Goal: Information Seeking & Learning: Learn about a topic

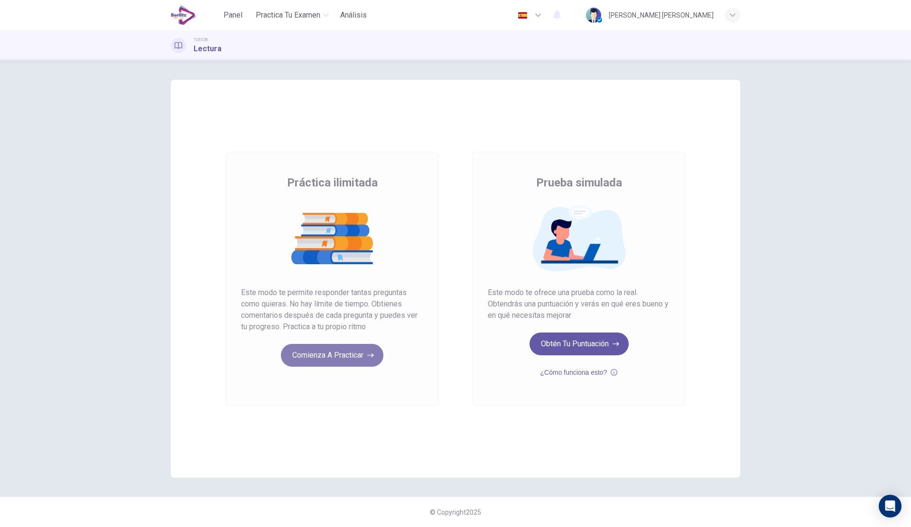
click at [314, 354] on button "Comienza a practicar" at bounding box center [332, 355] width 102 height 23
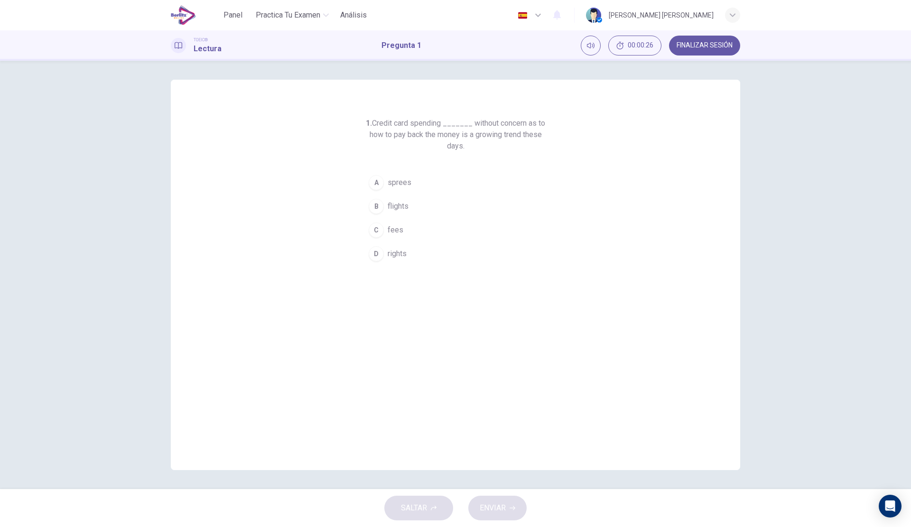
click at [394, 248] on button "D rights" at bounding box center [455, 254] width 182 height 24
click at [499, 513] on span "ENVIAR" at bounding box center [493, 508] width 26 height 13
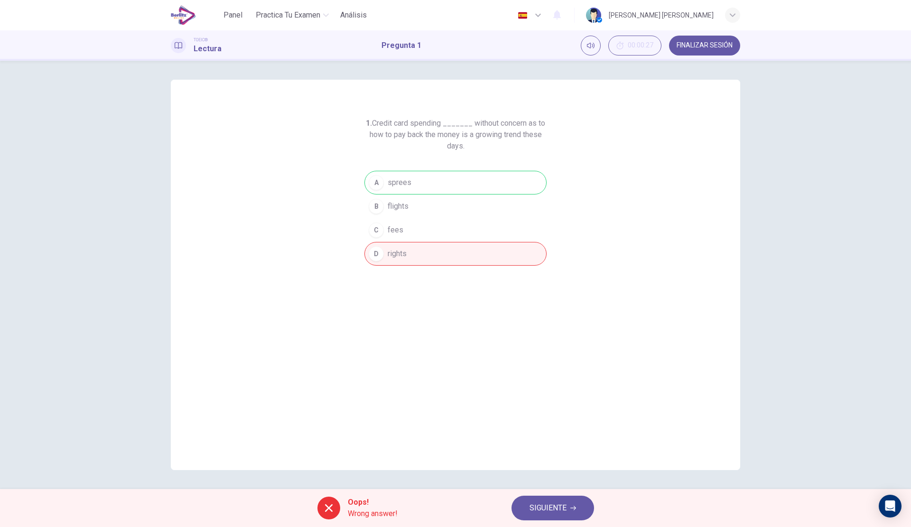
click at [554, 504] on span "SIGUIENTE" at bounding box center [548, 508] width 37 height 13
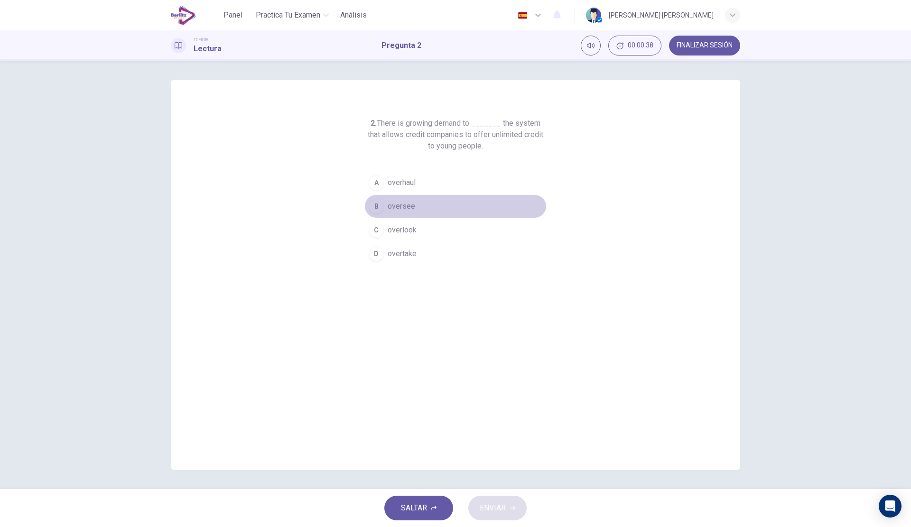
click at [439, 209] on button "B oversee" at bounding box center [455, 207] width 182 height 24
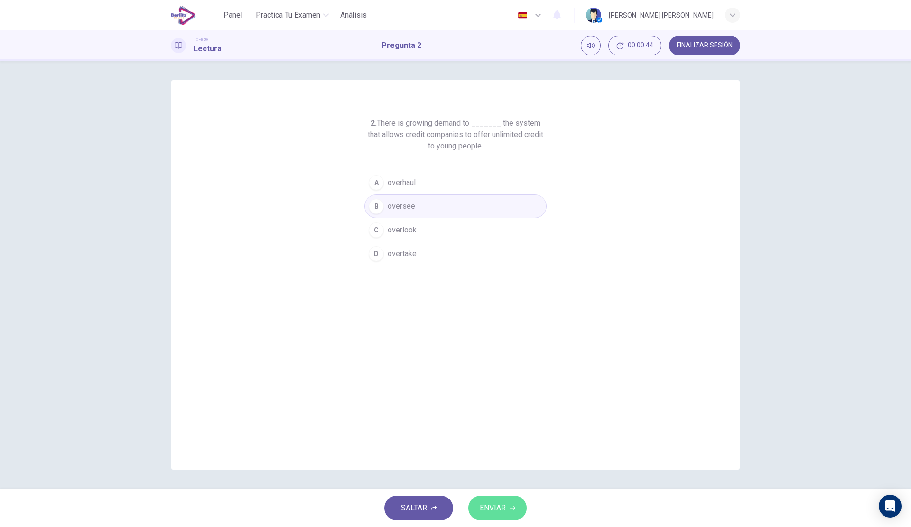
click at [511, 504] on button "ENVIAR" at bounding box center [497, 508] width 58 height 25
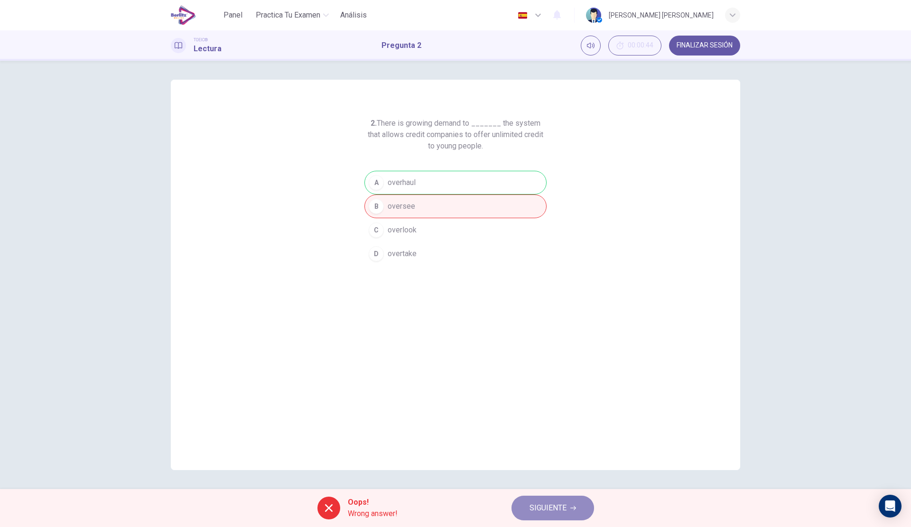
click at [567, 497] on button "SIGUIENTE" at bounding box center [553, 508] width 83 height 25
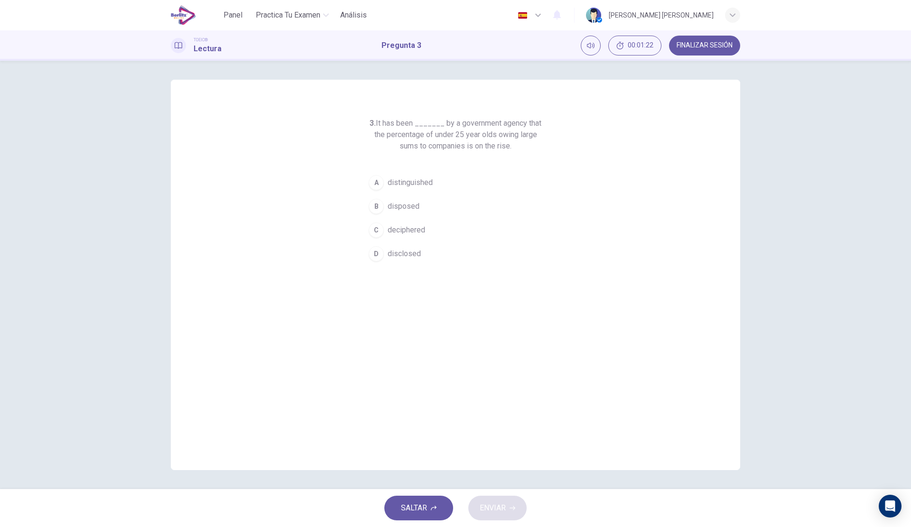
click at [424, 185] on span "distinguished" at bounding box center [410, 182] width 45 height 11
click at [514, 514] on button "ENVIAR" at bounding box center [497, 508] width 58 height 25
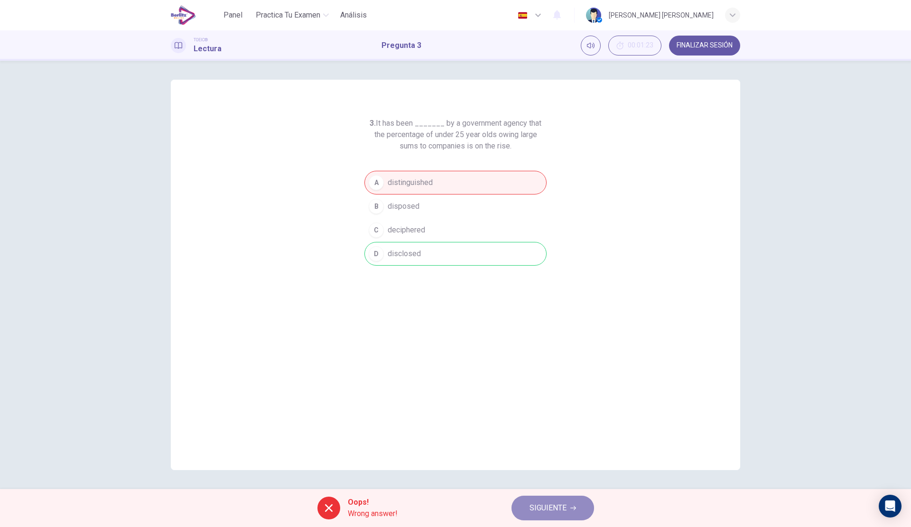
click at [560, 509] on span "SIGUIENTE" at bounding box center [548, 508] width 37 height 13
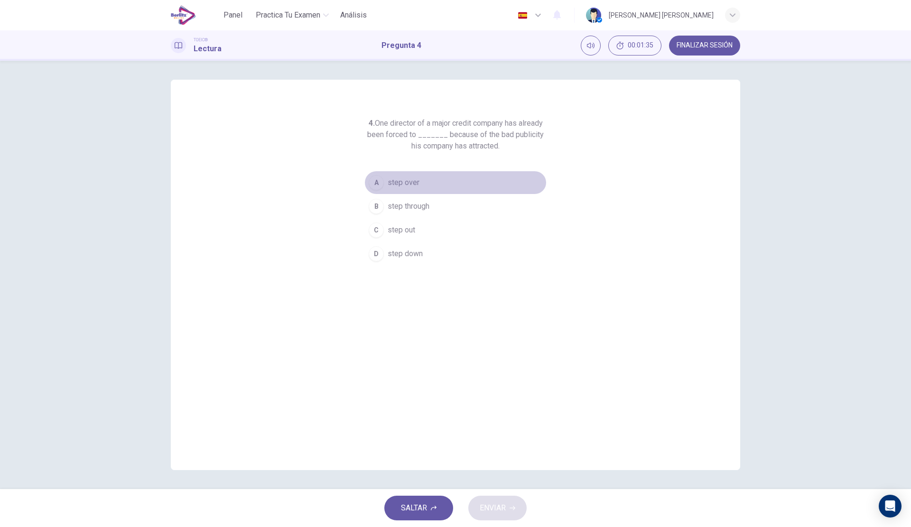
click at [410, 181] on span "step over" at bounding box center [404, 182] width 32 height 11
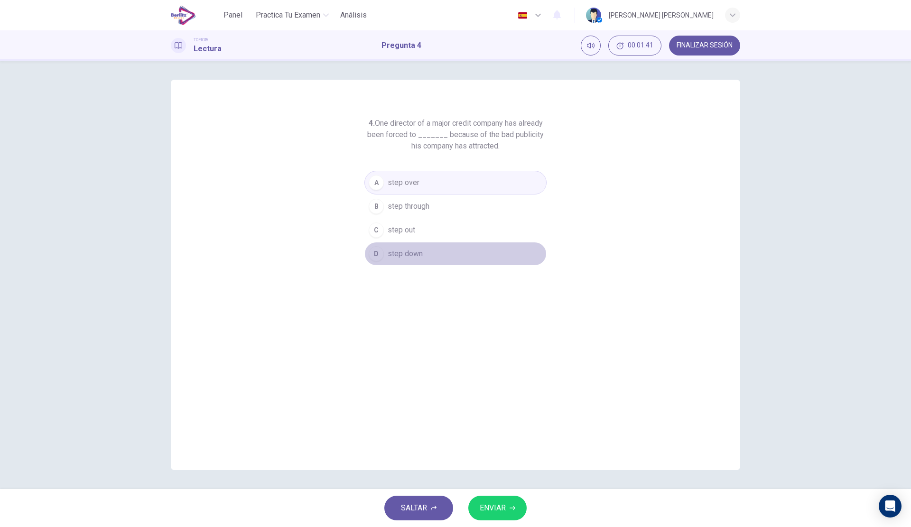
click at [418, 261] on button "D step down" at bounding box center [455, 254] width 182 height 24
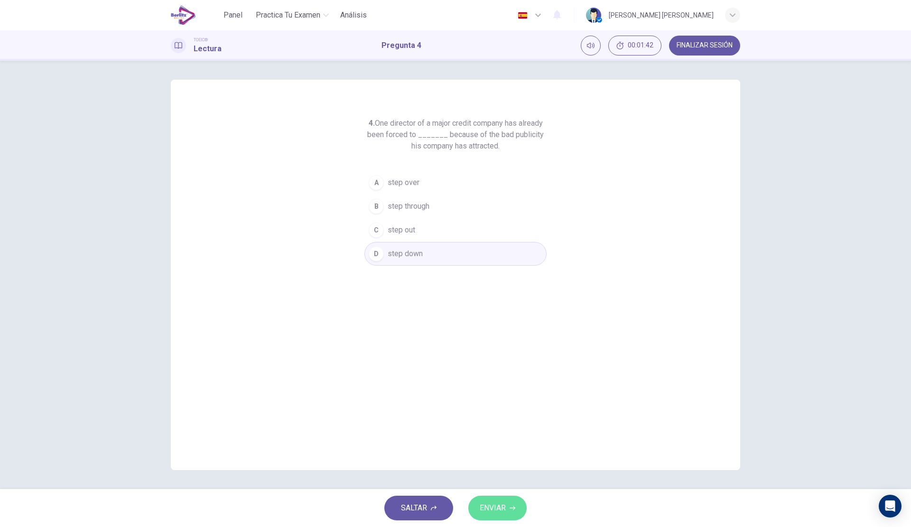
click at [511, 511] on icon "button" at bounding box center [513, 508] width 6 height 6
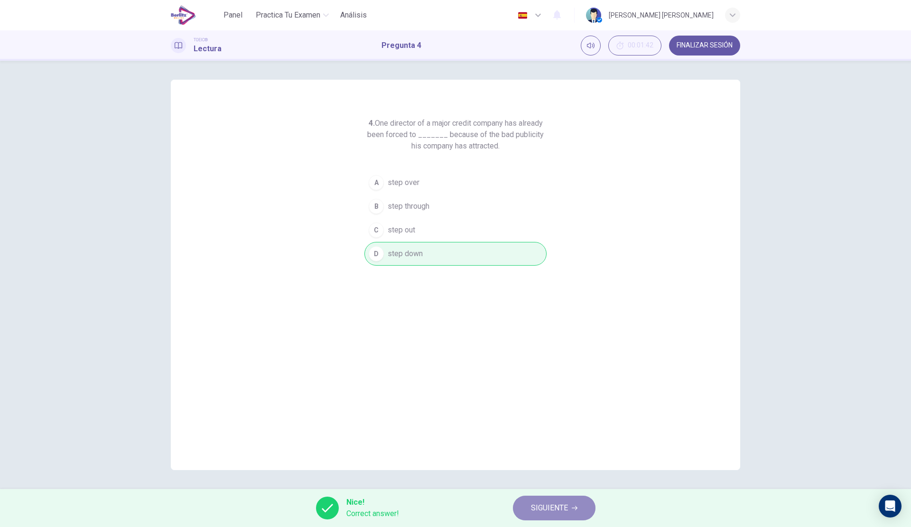
click at [557, 504] on span "SIGUIENTE" at bounding box center [549, 508] width 37 height 13
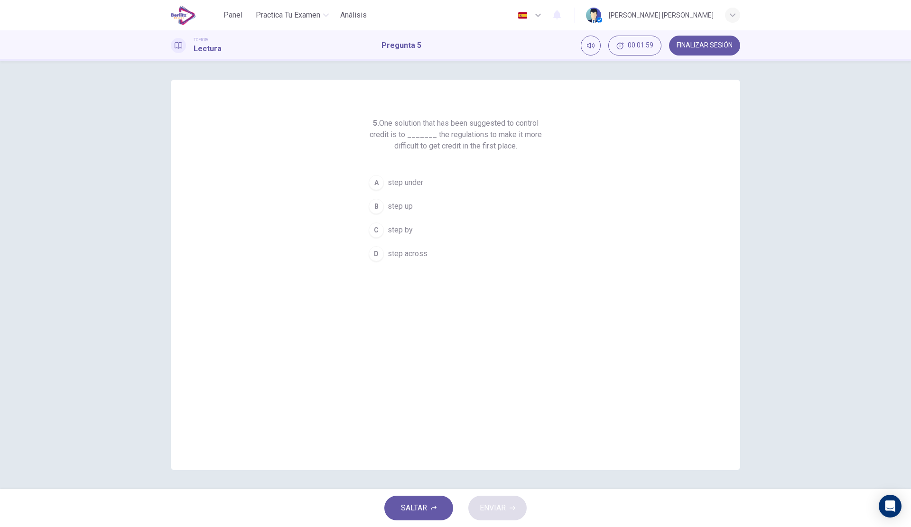
click at [382, 233] on div "C" at bounding box center [376, 230] width 15 height 15
click at [502, 504] on span "ENVIAR" at bounding box center [493, 508] width 26 height 13
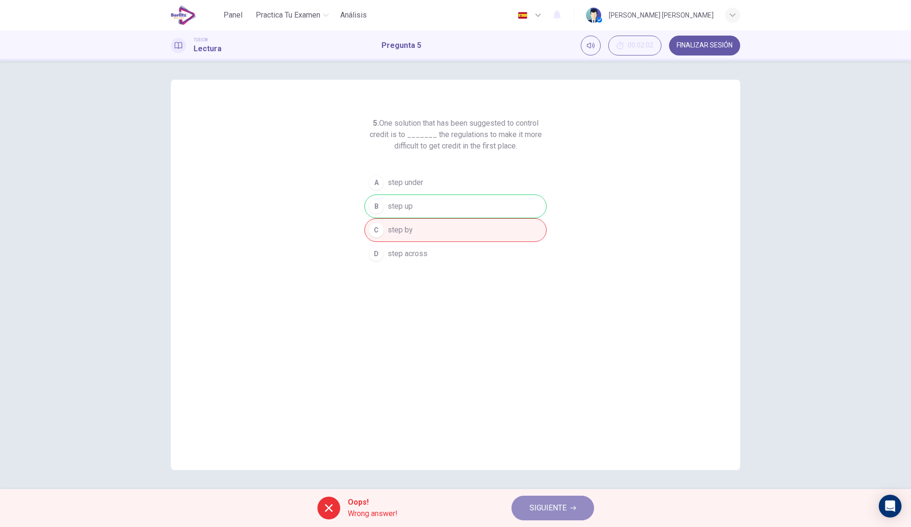
click at [549, 505] on span "SIGUIENTE" at bounding box center [548, 508] width 37 height 13
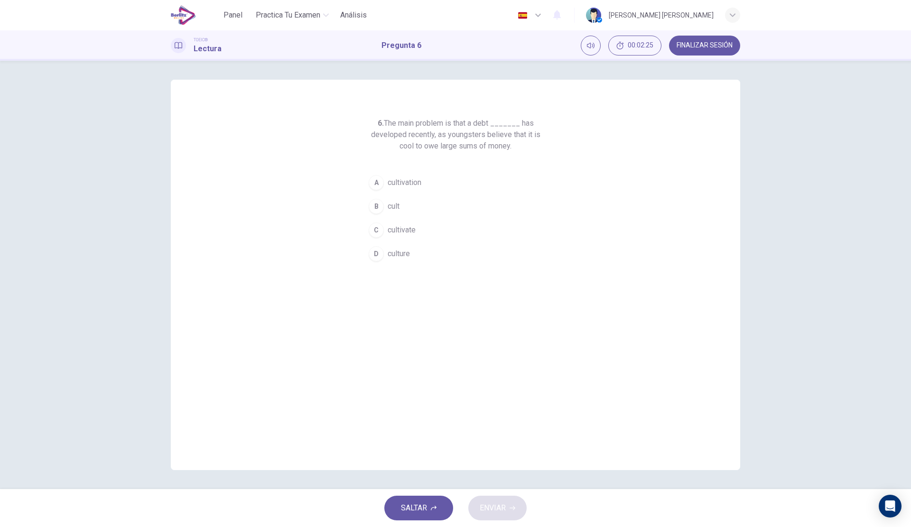
click at [403, 252] on span "culture" at bounding box center [399, 253] width 22 height 11
click at [495, 491] on div "SALTAR ENVIAR" at bounding box center [455, 508] width 911 height 38
click at [495, 500] on button "ENVIAR" at bounding box center [497, 508] width 58 height 25
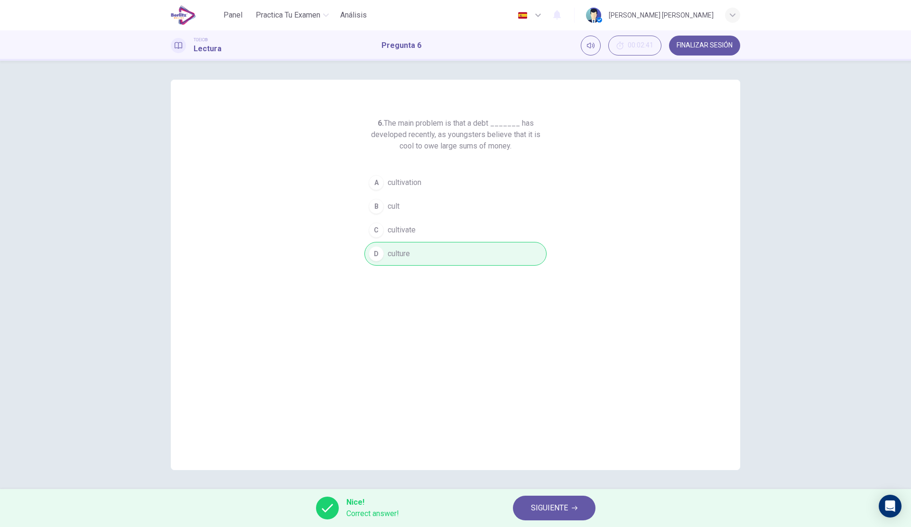
click at [557, 507] on span "SIGUIENTE" at bounding box center [549, 508] width 37 height 13
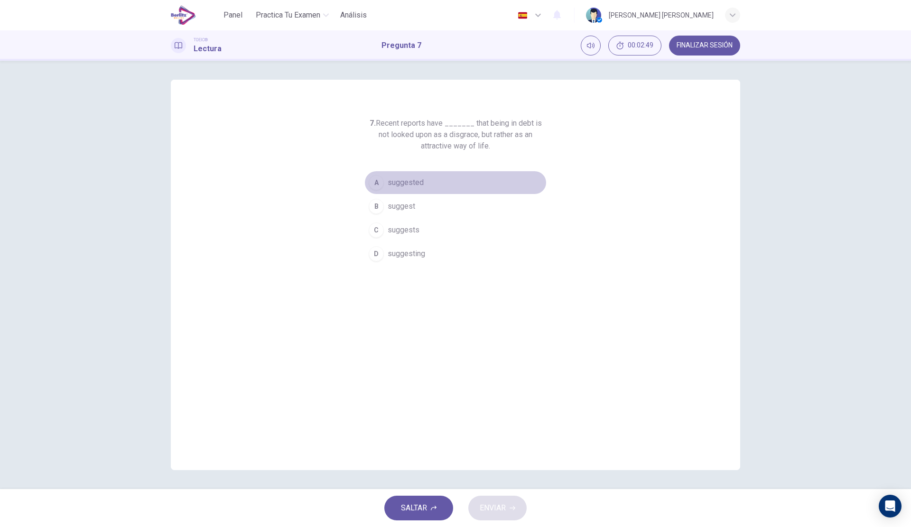
click at [409, 184] on span "suggested" at bounding box center [406, 182] width 36 height 11
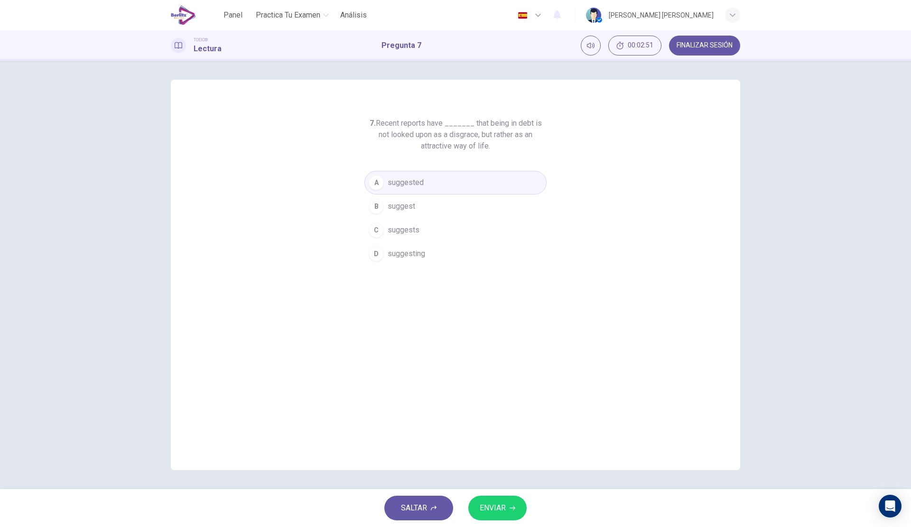
click at [504, 503] on span "ENVIAR" at bounding box center [493, 508] width 26 height 13
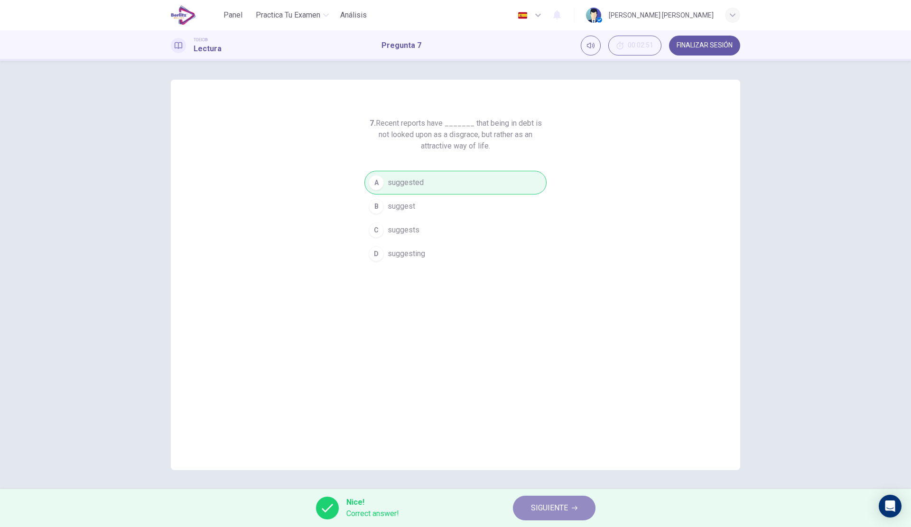
click at [552, 506] on span "SIGUIENTE" at bounding box center [549, 508] width 37 height 13
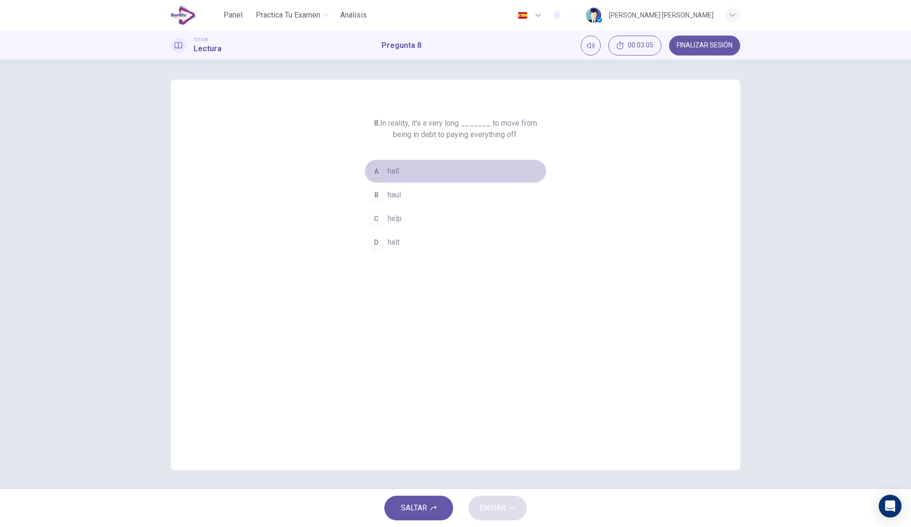
click at [421, 175] on button "A hall" at bounding box center [455, 171] width 182 height 24
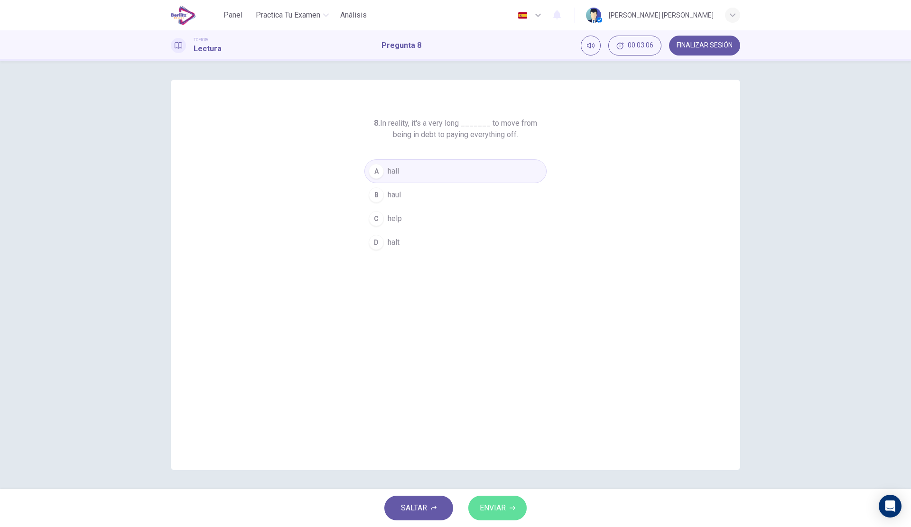
click at [499, 506] on span "ENVIAR" at bounding box center [493, 508] width 26 height 13
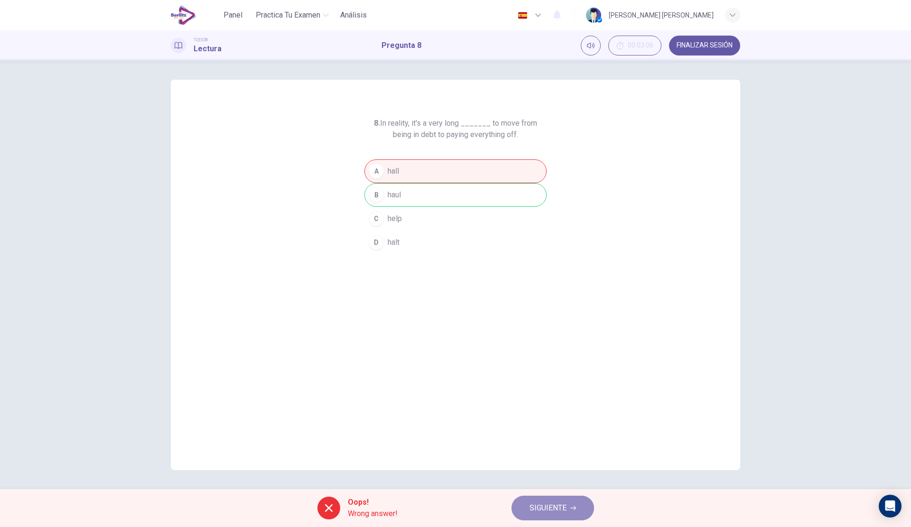
click at [556, 508] on span "SIGUIENTE" at bounding box center [548, 508] width 37 height 13
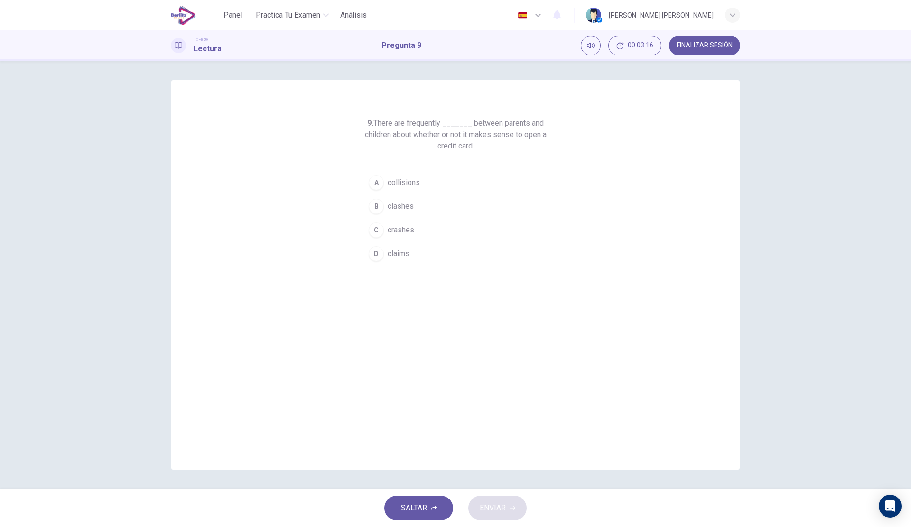
click at [402, 229] on span "crashes" at bounding box center [401, 229] width 27 height 11
click at [500, 502] on span "ENVIAR" at bounding box center [493, 508] width 26 height 13
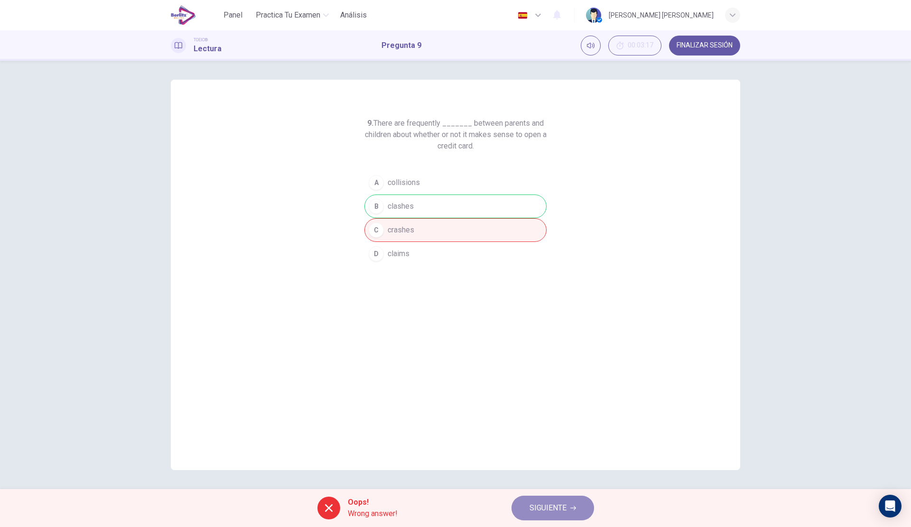
click at [575, 505] on icon "button" at bounding box center [573, 508] width 6 height 6
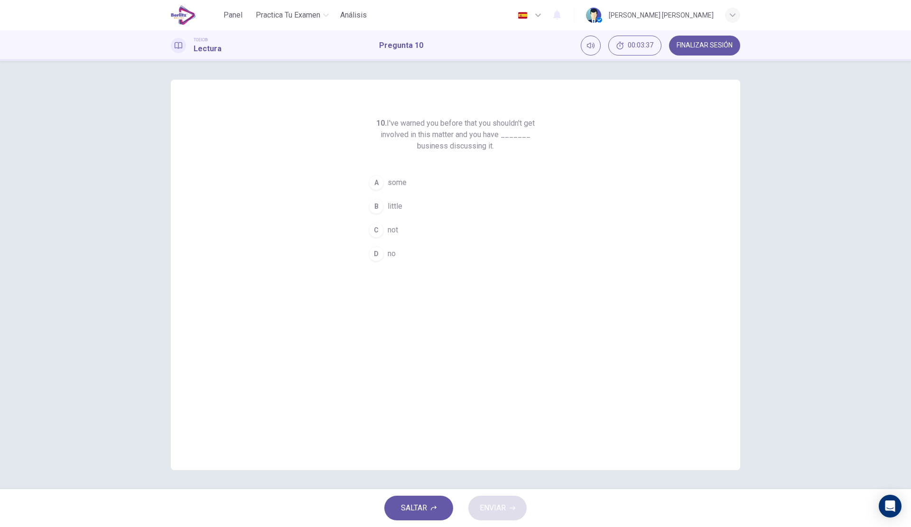
click at [398, 180] on span "some" at bounding box center [397, 182] width 19 height 11
click at [498, 509] on span "ENVIAR" at bounding box center [493, 508] width 26 height 13
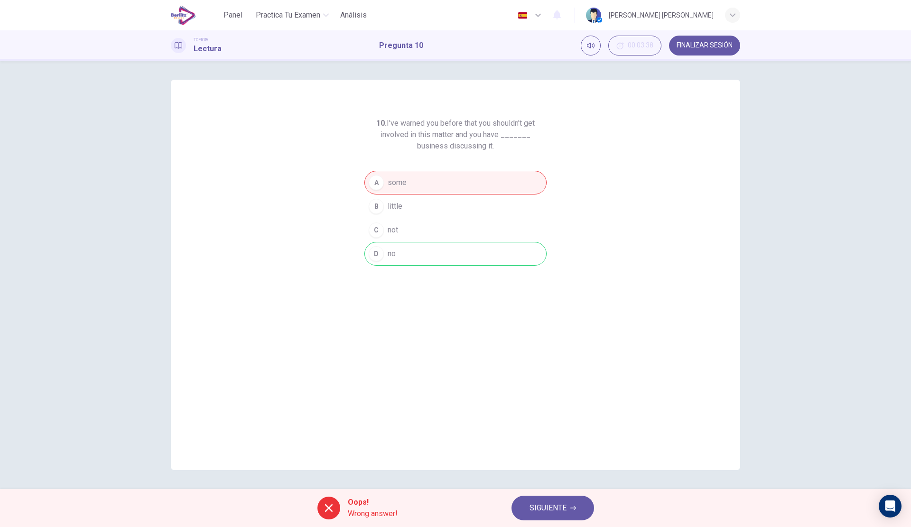
click at [533, 507] on span "SIGUIENTE" at bounding box center [548, 508] width 37 height 13
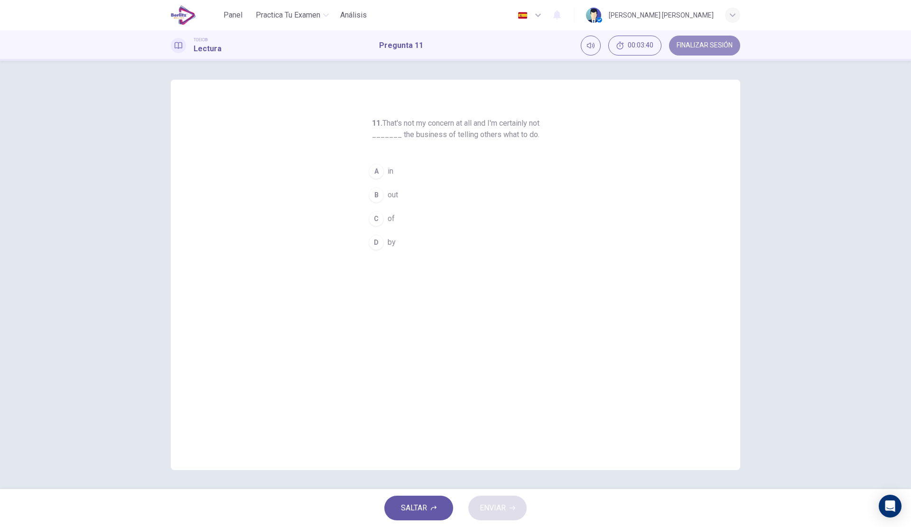
click at [726, 50] on button "FINALIZAR SESIÓN" at bounding box center [704, 46] width 71 height 20
